Goal: Task Accomplishment & Management: Manage account settings

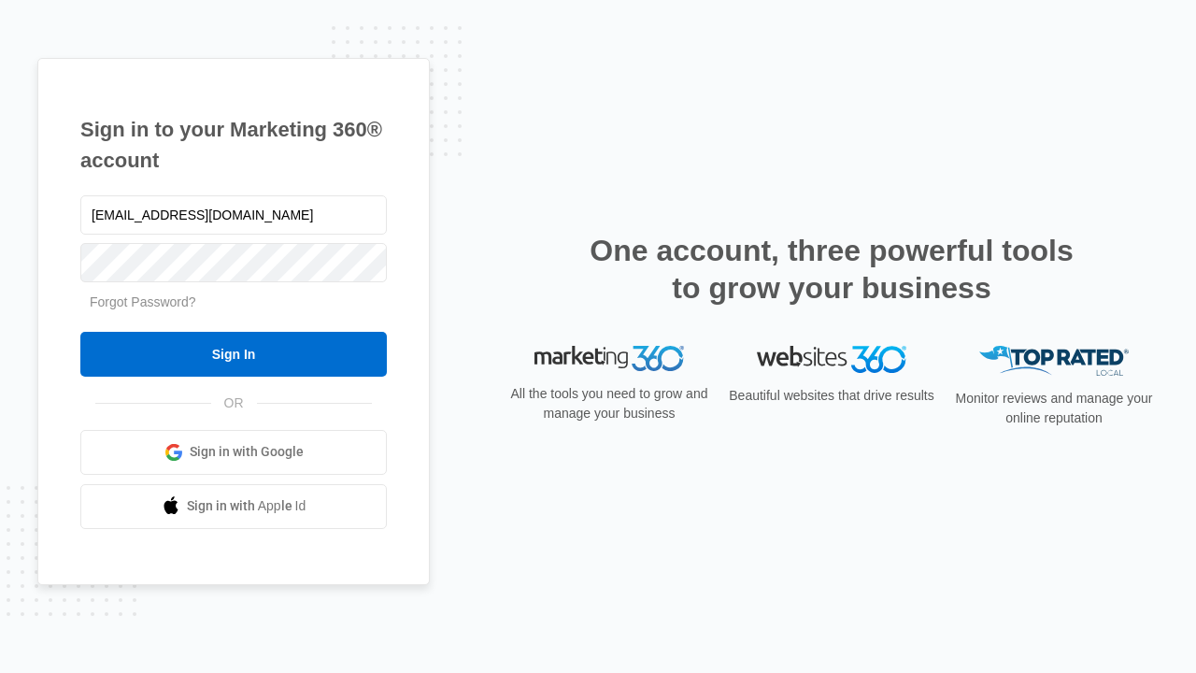
type input "[EMAIL_ADDRESS][DOMAIN_NAME]"
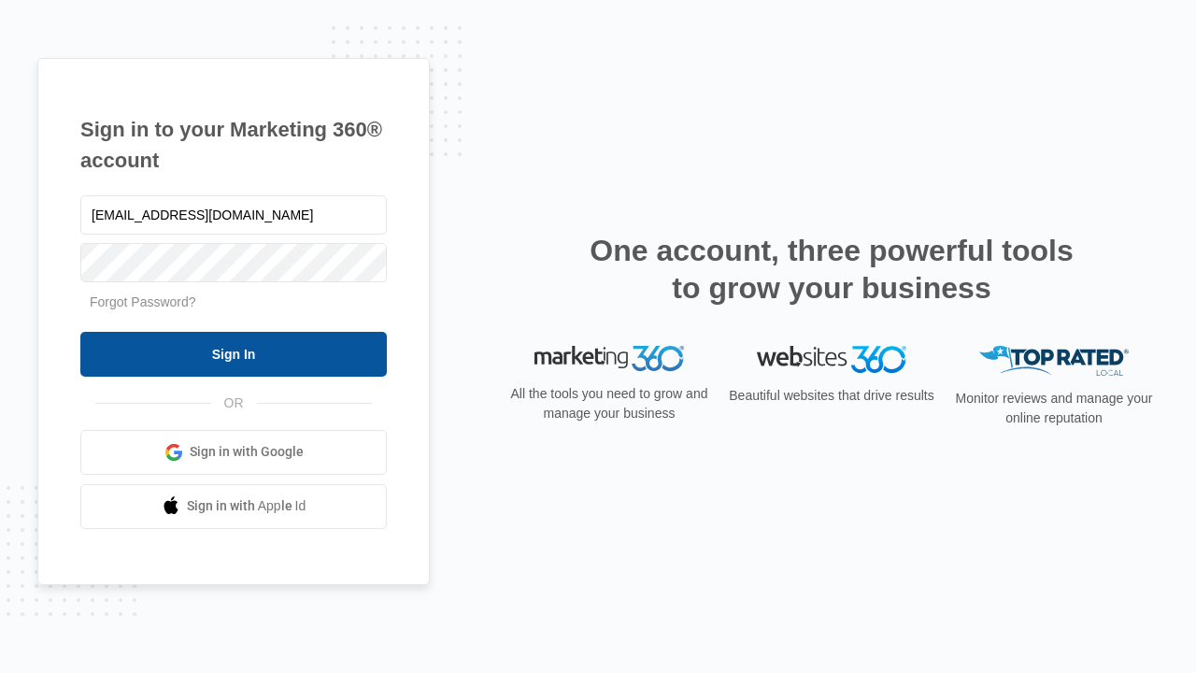
click at [234, 353] on input "Sign In" at bounding box center [233, 354] width 307 height 45
